Goal: Transaction & Acquisition: Obtain resource

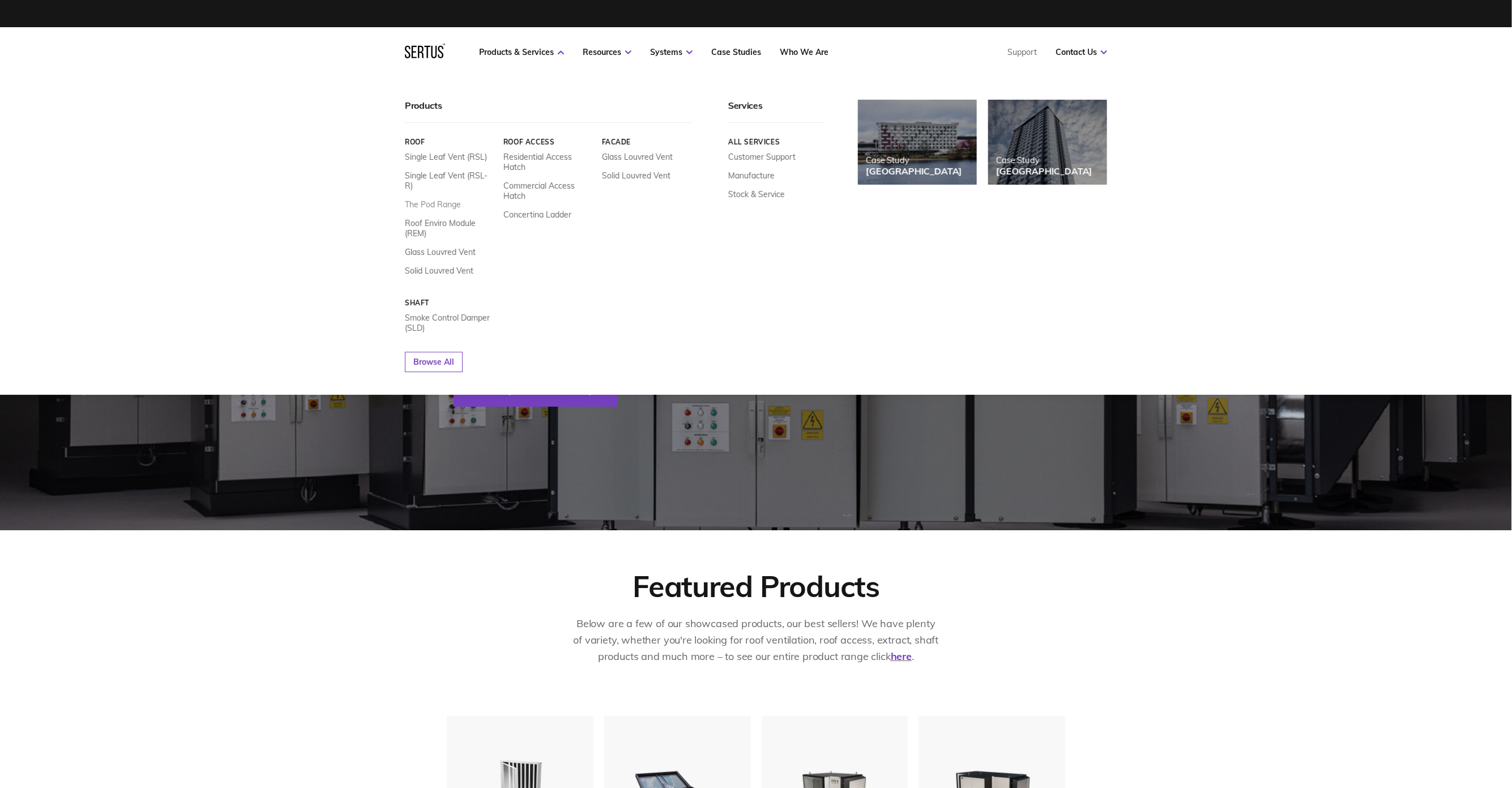
click at [445, 200] on link "The Pod Range" at bounding box center [433, 204] width 56 height 10
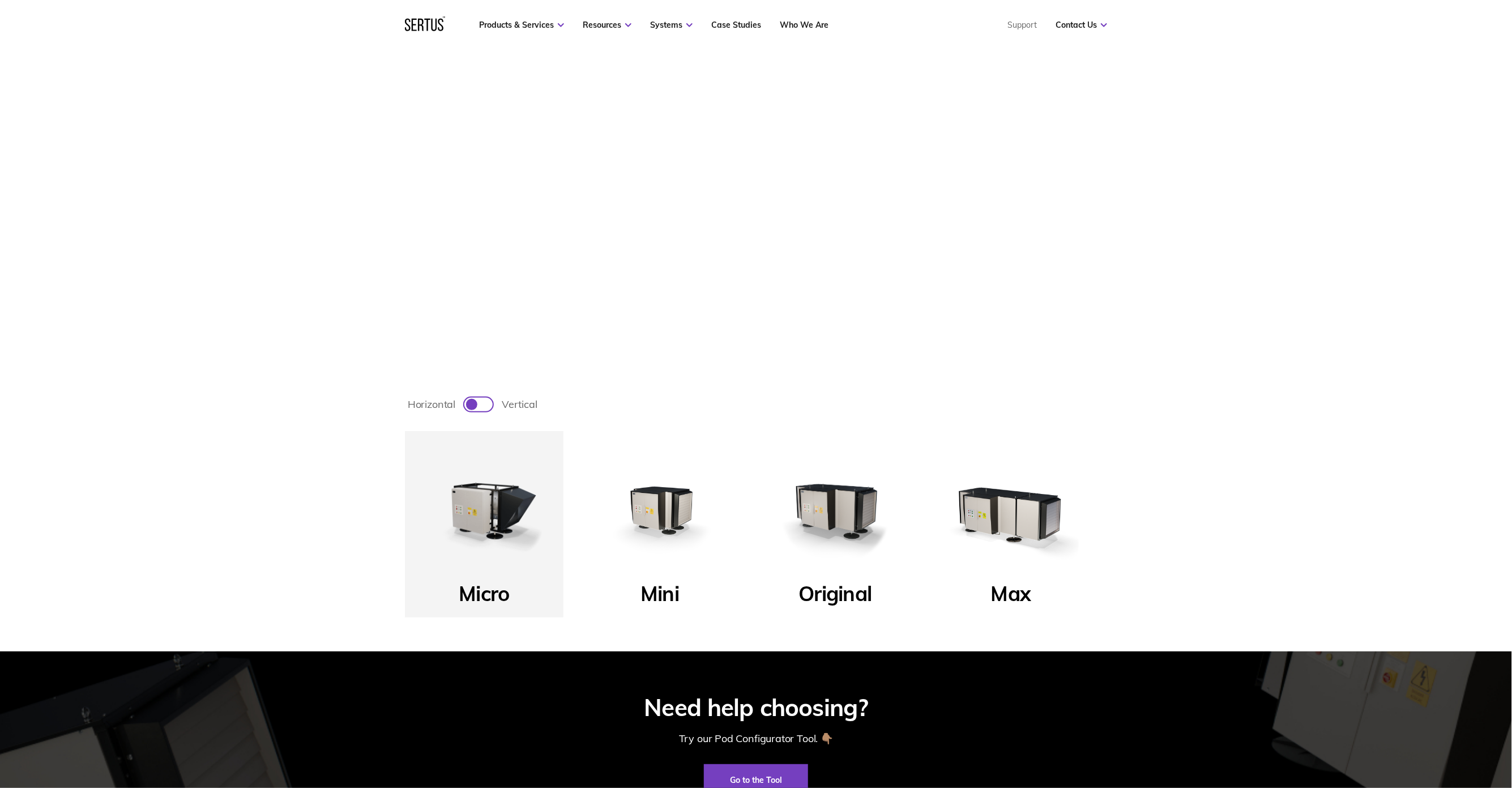
scroll to position [537, 0]
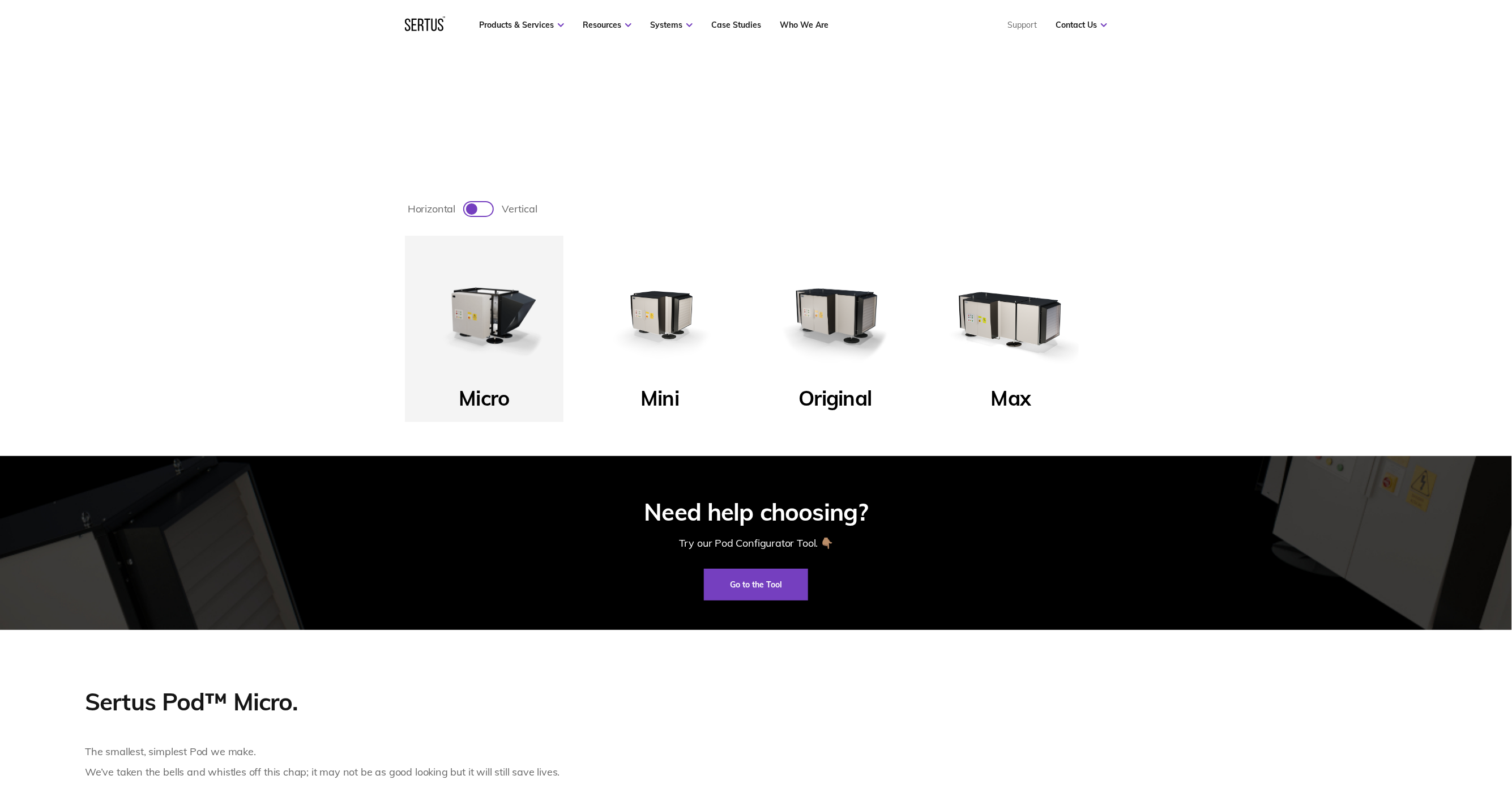
click at [846, 322] on img at bounding box center [835, 315] width 136 height 136
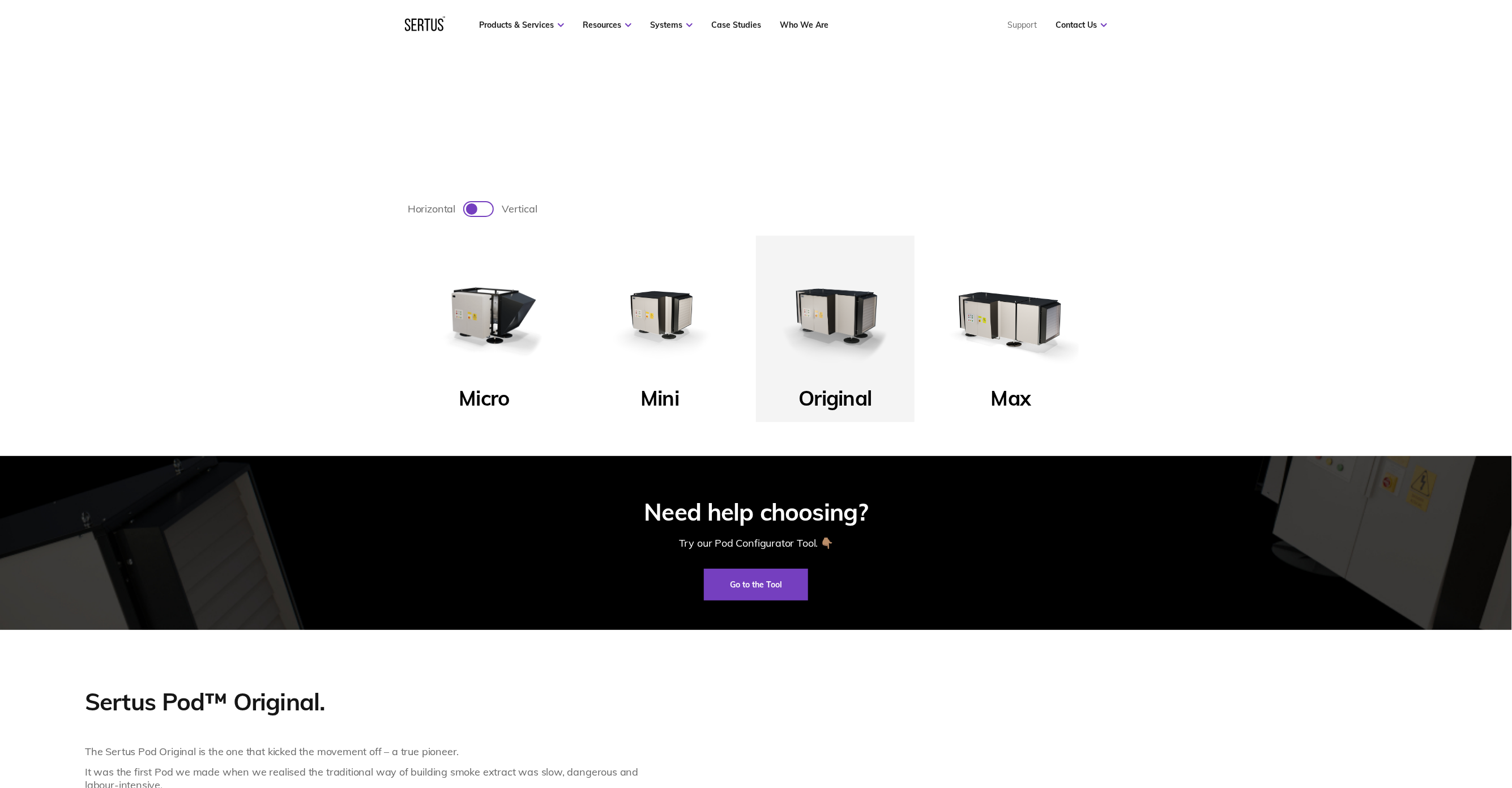
click at [828, 338] on img at bounding box center [835, 315] width 136 height 136
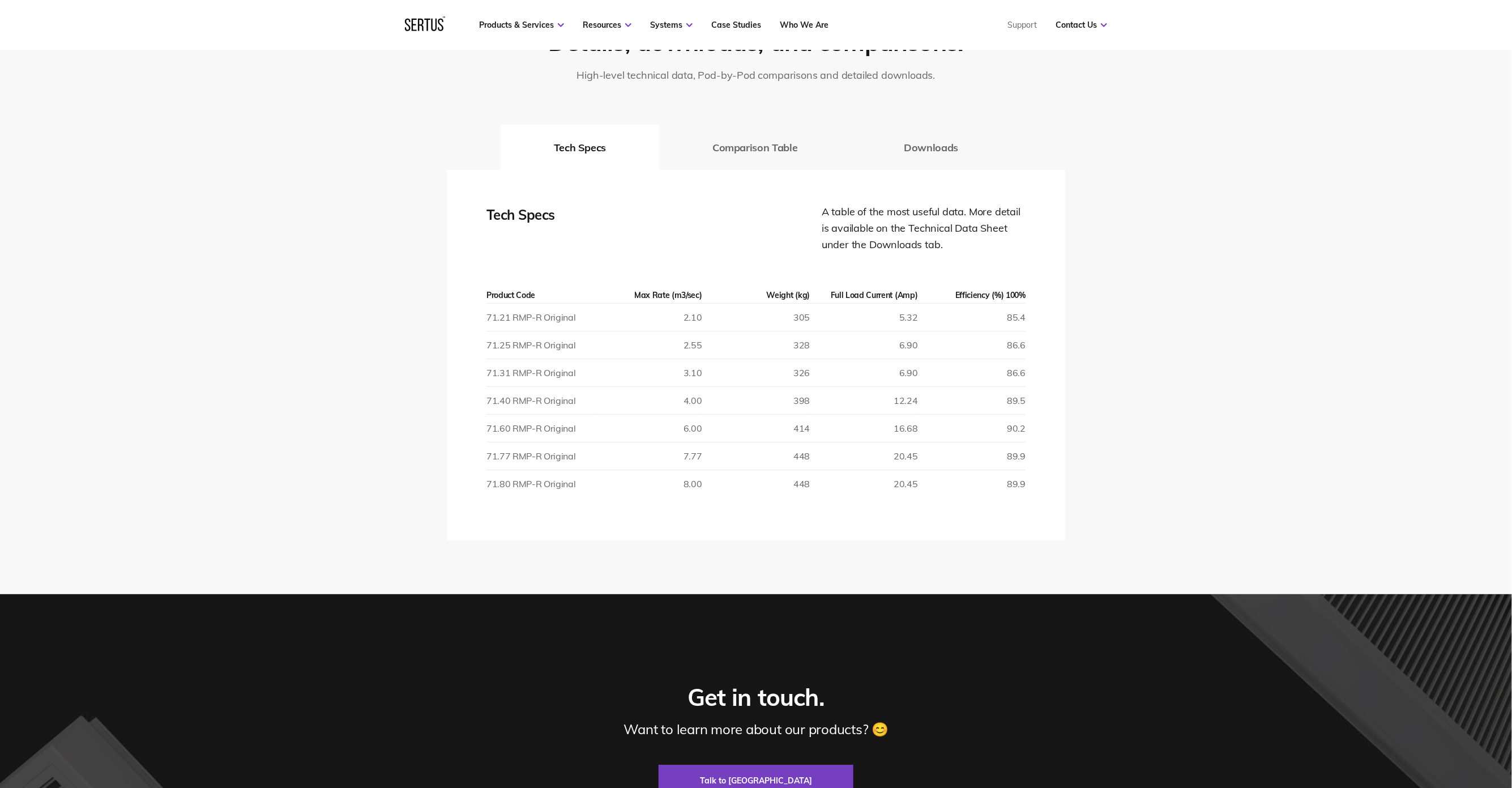
scroll to position [2206, 0]
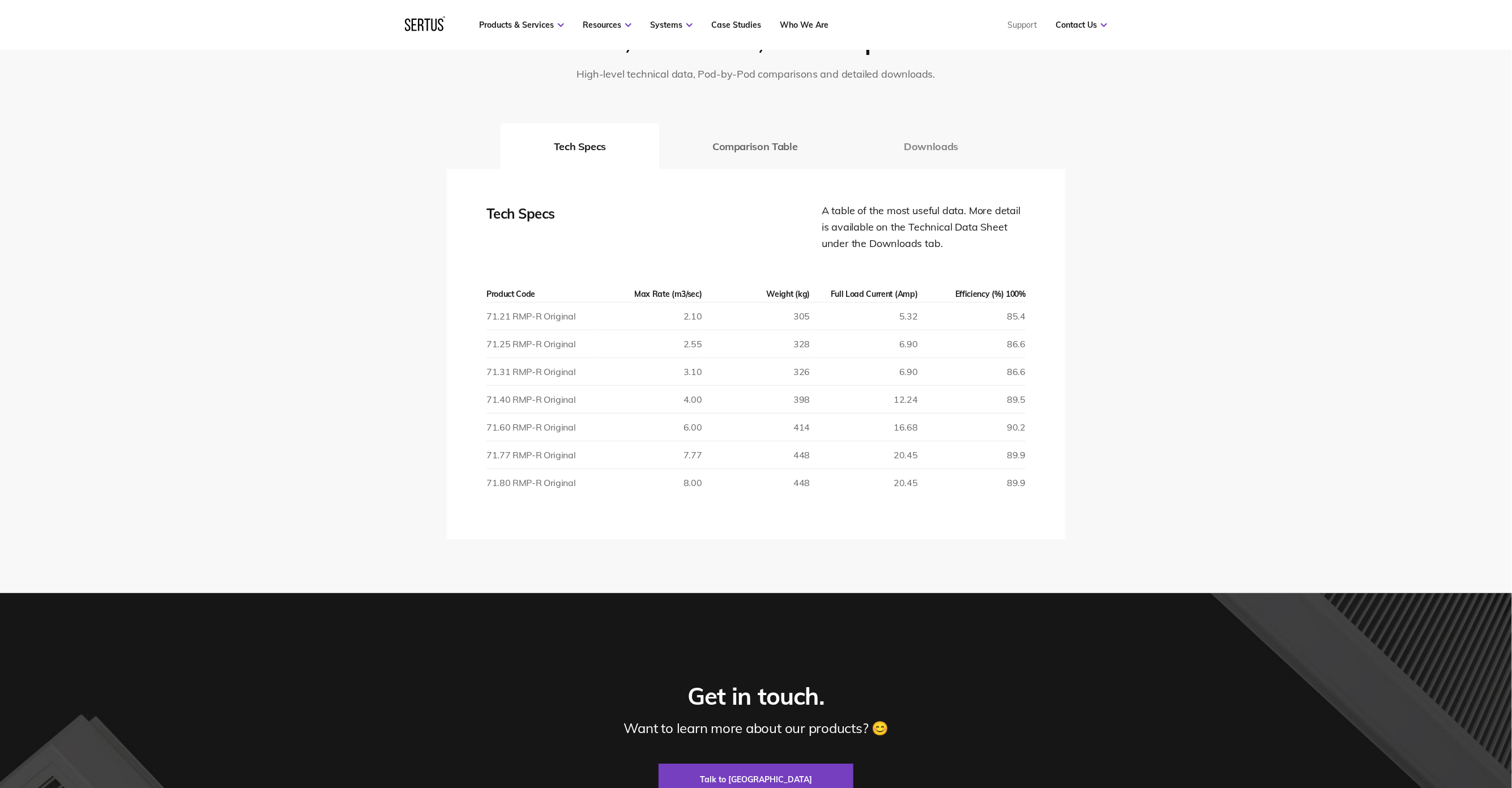
click at [934, 145] on button "Downloads" at bounding box center [931, 146] width 161 height 45
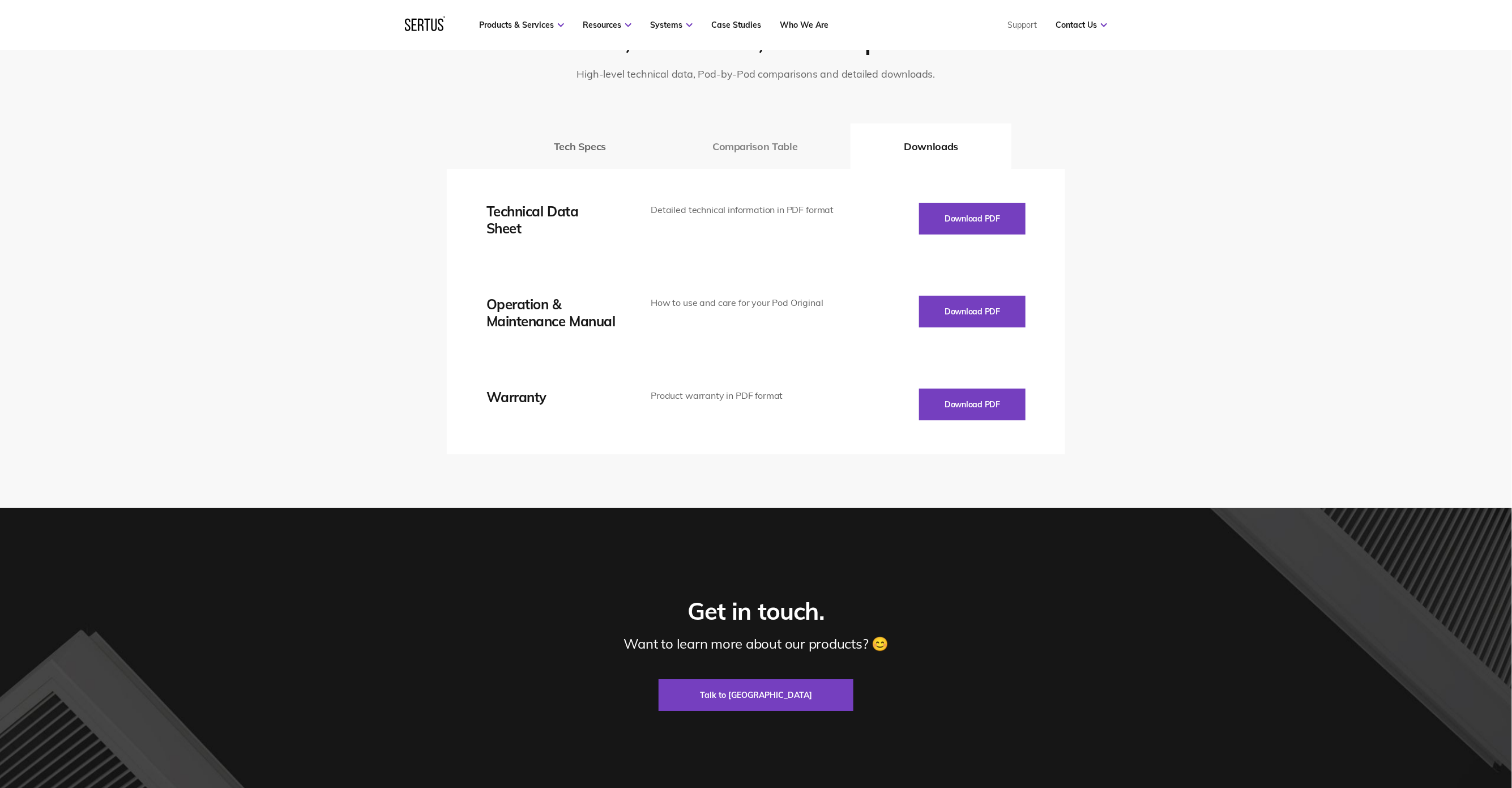
click at [782, 130] on button "Comparison Table" at bounding box center [755, 146] width 191 height 45
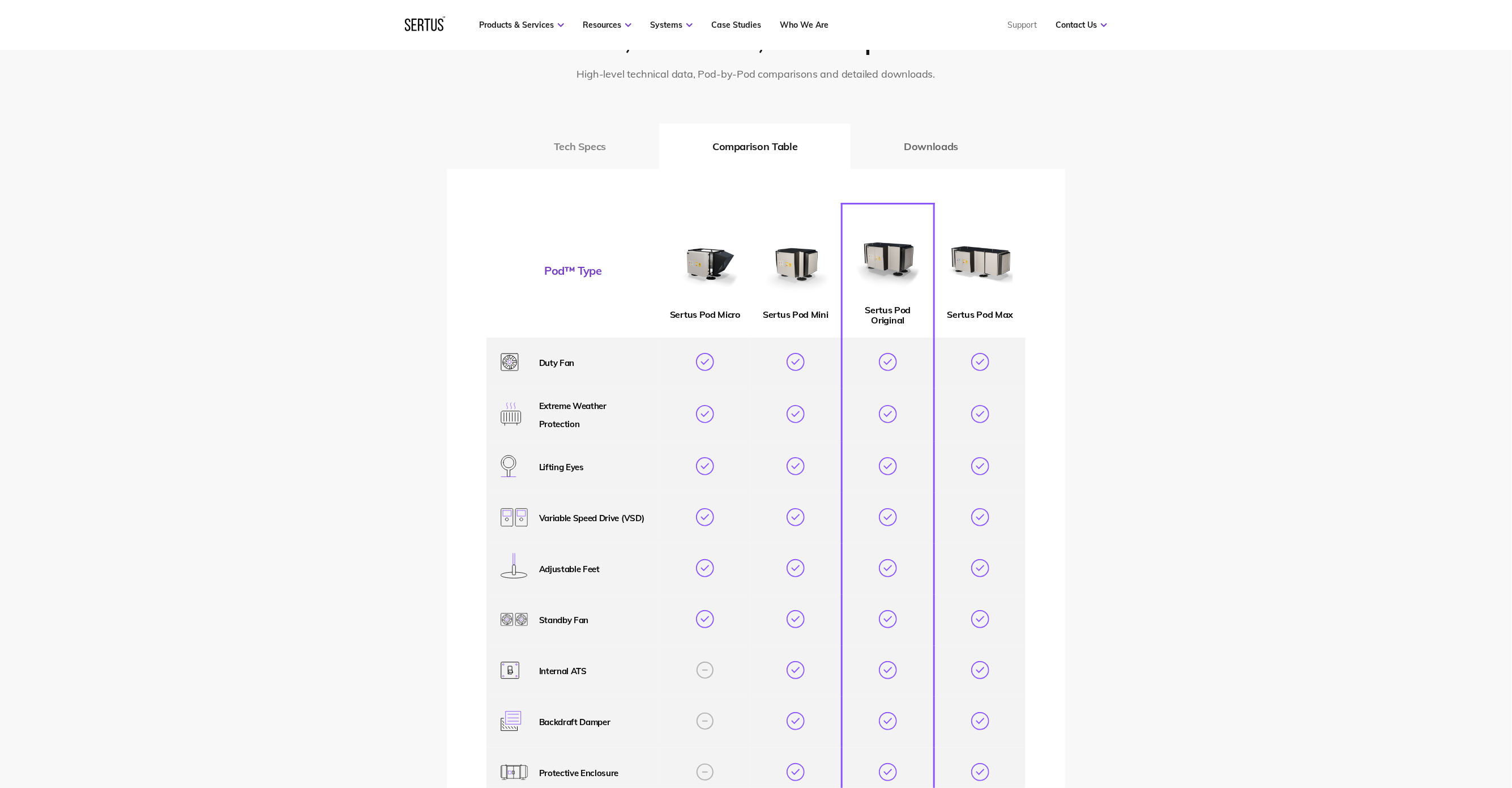
click at [581, 142] on button "Tech Specs" at bounding box center [580, 146] width 158 height 45
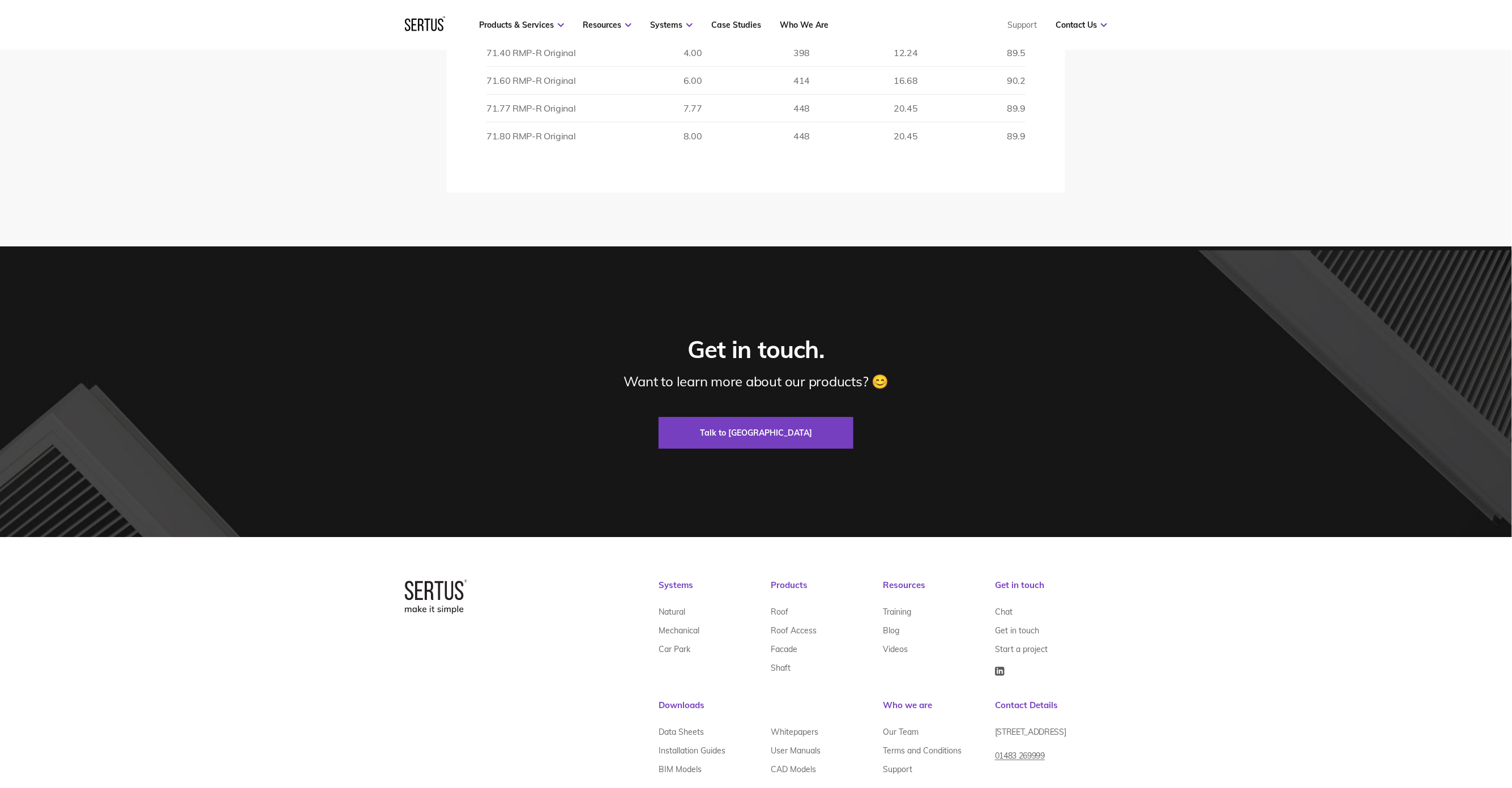
scroll to position [2612, 0]
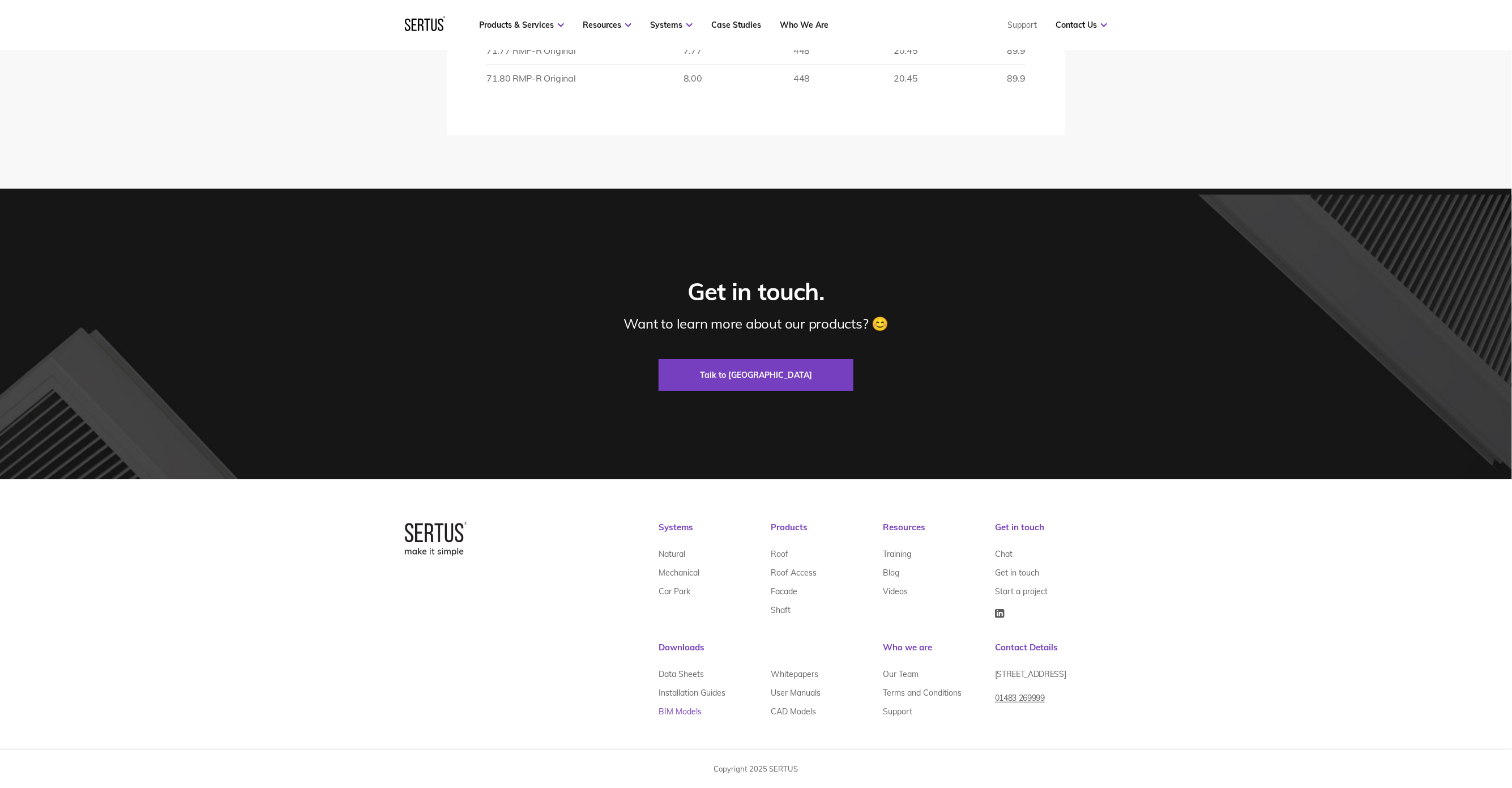
click at [683, 712] on link "BIM Models" at bounding box center [680, 711] width 43 height 19
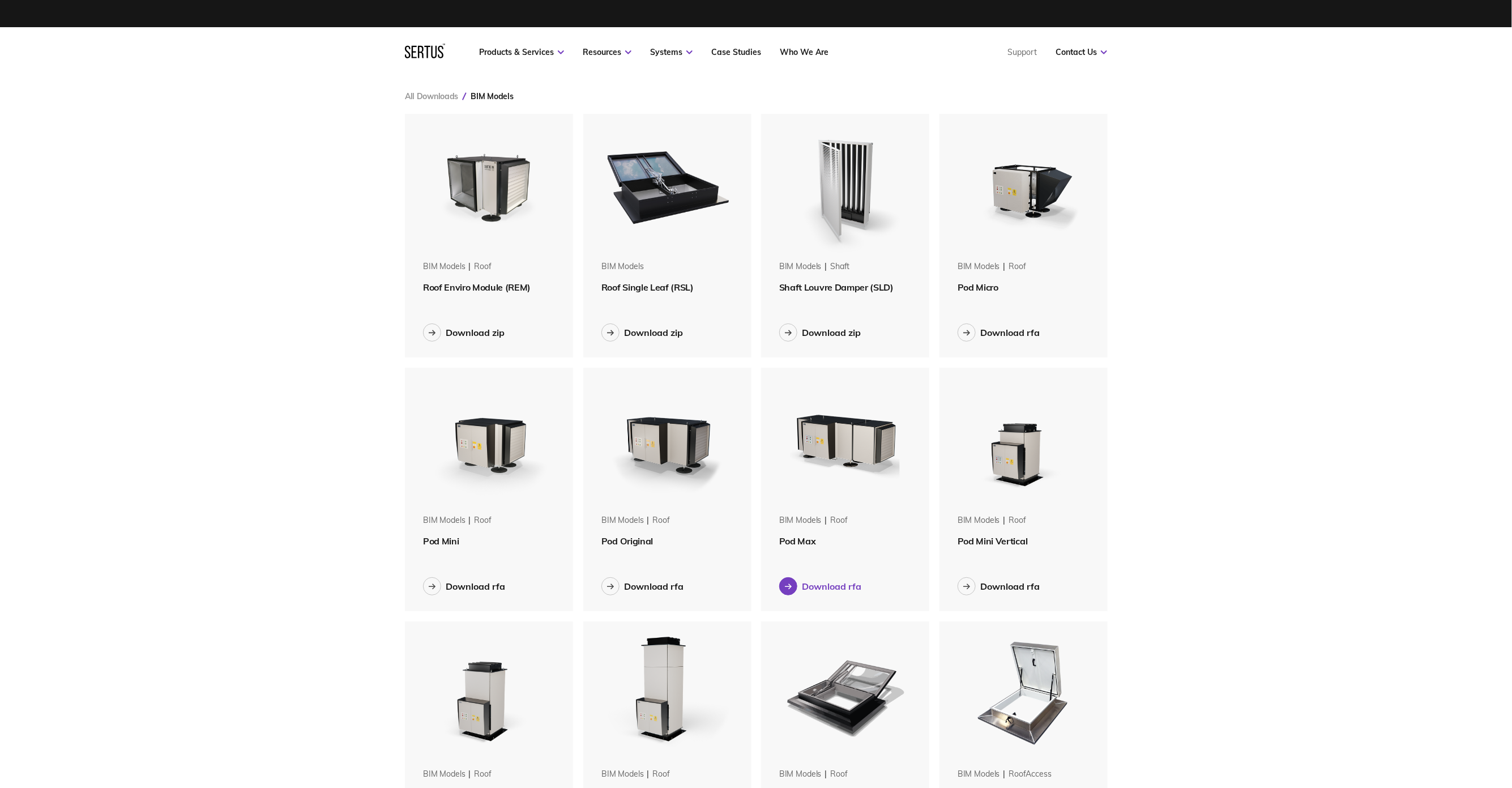
scroll to position [1031, 721]
click at [616, 586] on div at bounding box center [610, 586] width 18 height 18
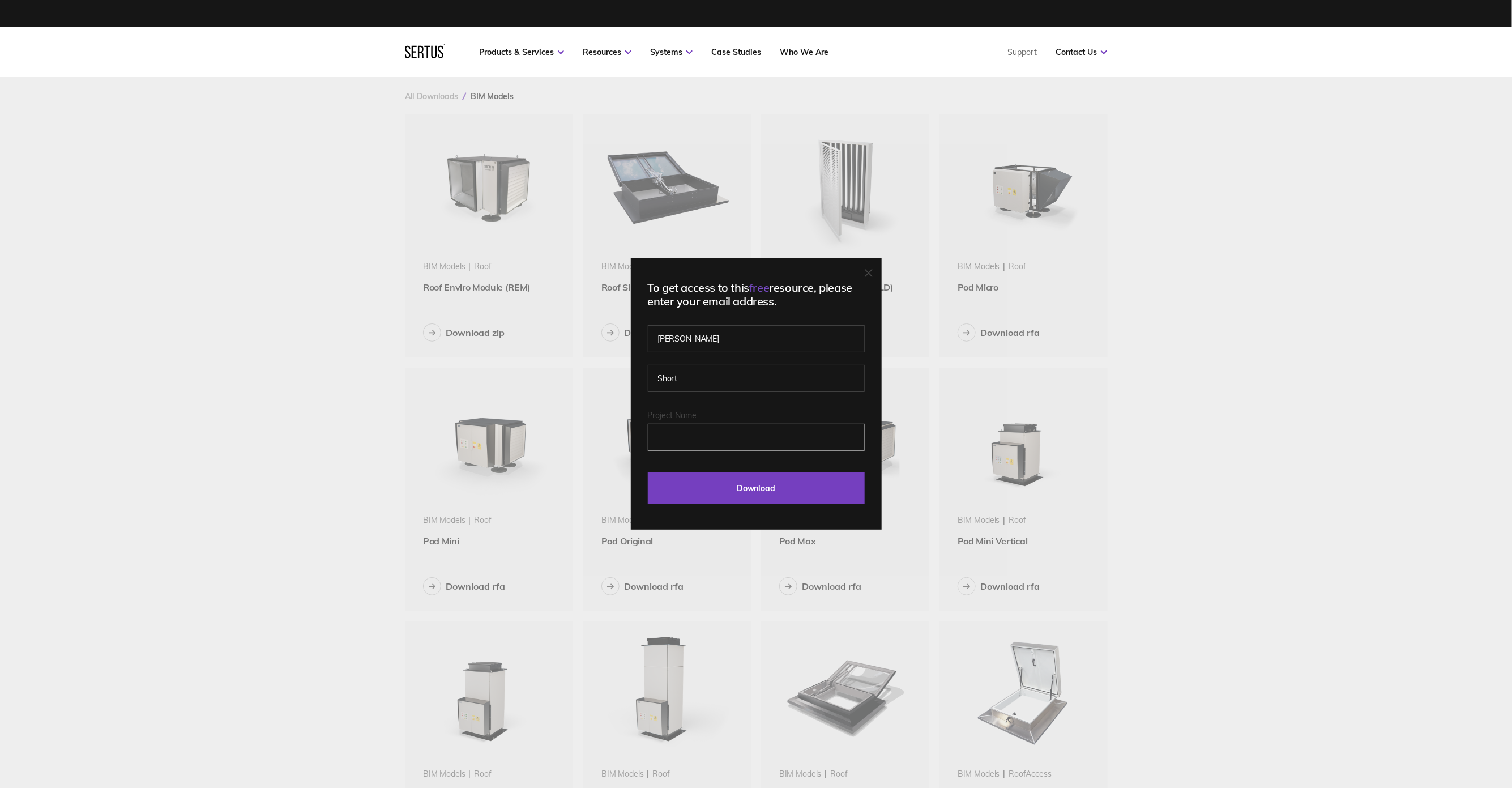
click at [718, 435] on input "Project Name" at bounding box center [757, 437] width 217 height 27
type input "KV5A"
click at [774, 484] on input "Download" at bounding box center [757, 489] width 217 height 32
